Goal: Transaction & Acquisition: Book appointment/travel/reservation

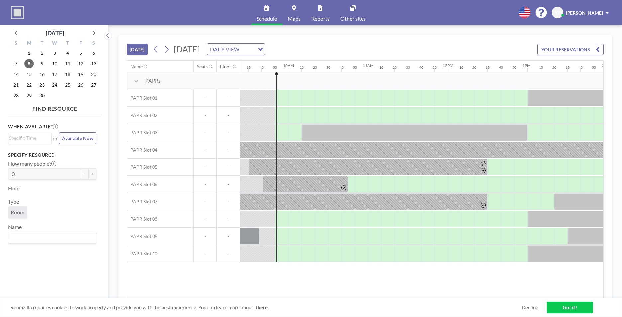
scroll to position [0, 770]
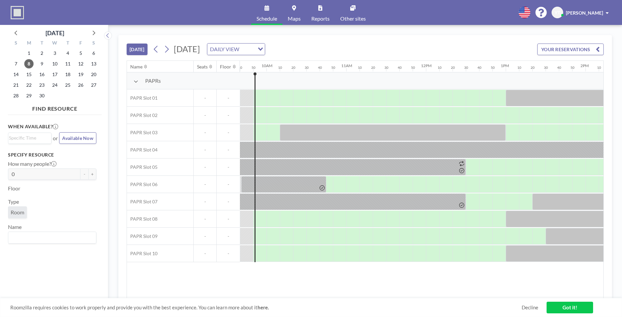
click at [593, 47] on button "YOUR RESERVATIONS" at bounding box center [570, 50] width 66 height 12
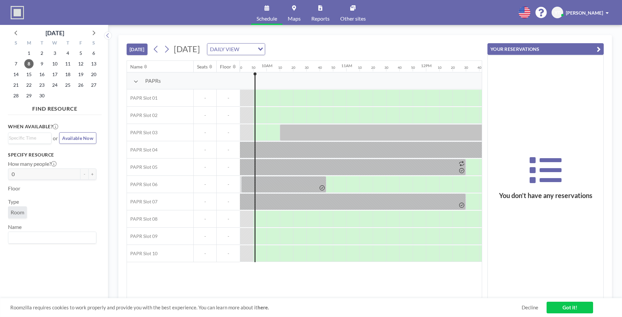
click at [597, 48] on icon "button" at bounding box center [598, 49] width 4 height 8
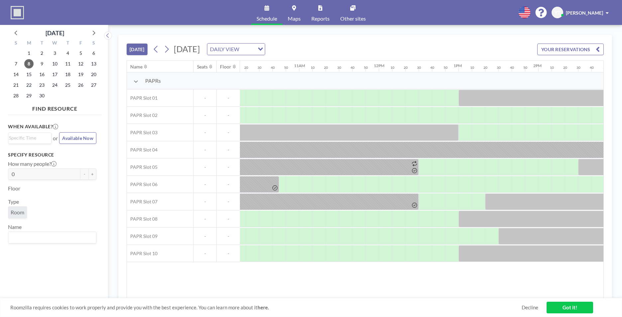
scroll to position [0, 824]
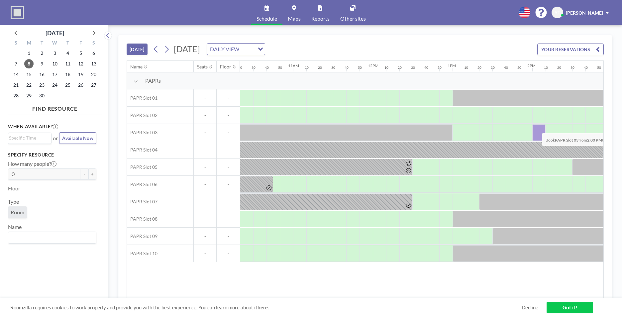
click at [536, 128] on div at bounding box center [538, 132] width 13 height 17
click at [541, 129] on div at bounding box center [538, 132] width 13 height 17
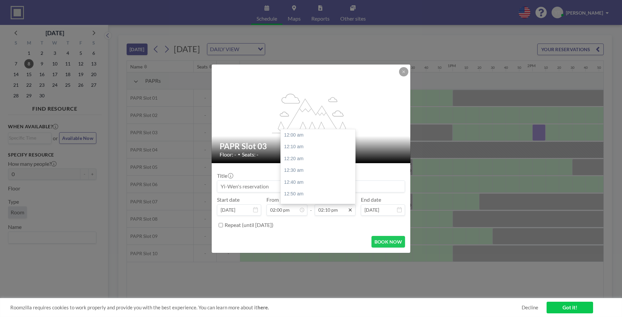
scroll to position [1005, 0]
click at [336, 210] on input "02:10 pm" at bounding box center [334, 209] width 41 height 11
click at [307, 158] on div "03:00 pm" at bounding box center [320, 161] width 78 height 12
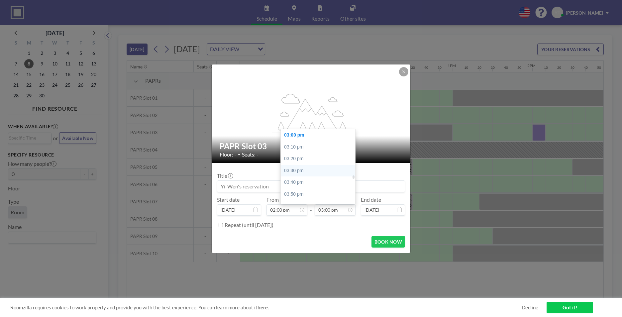
click at [311, 171] on div "03:30 pm" at bounding box center [320, 171] width 78 height 12
click at [328, 205] on input "03:30 pm" at bounding box center [334, 209] width 41 height 11
click at [314, 171] on div "04:00 pm" at bounding box center [320, 171] width 78 height 12
type input "04:00 pm"
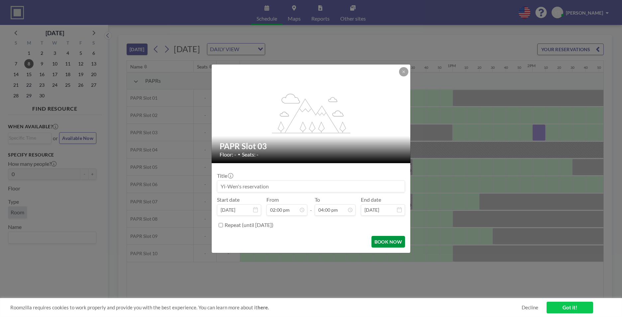
scroll to position [1135, 0]
click at [389, 243] on button "BOOK NOW" at bounding box center [388, 242] width 34 height 12
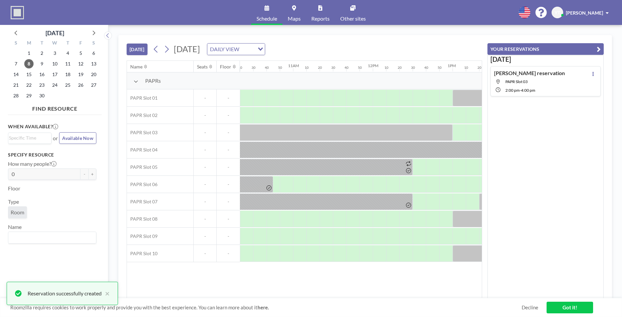
click at [563, 305] on link "Got it!" at bounding box center [569, 308] width 46 height 12
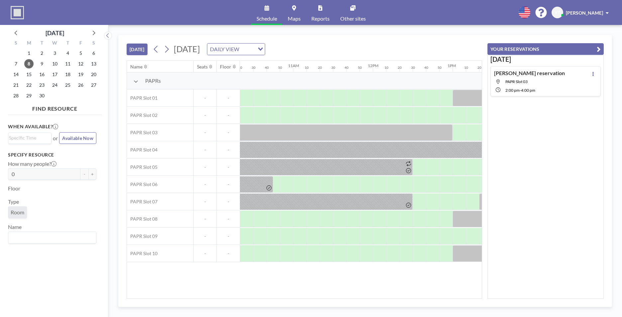
click at [599, 48] on icon "button" at bounding box center [598, 49] width 4 height 8
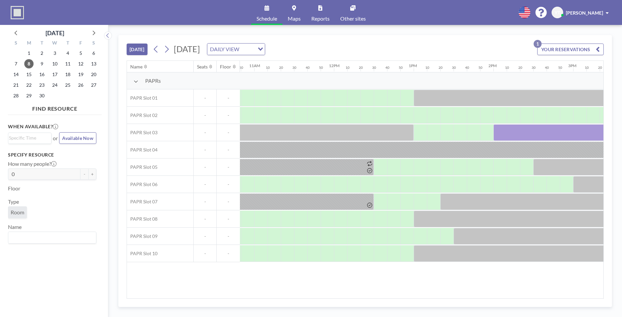
scroll to position [0, 873]
